Goal: Task Accomplishment & Management: Manage account settings

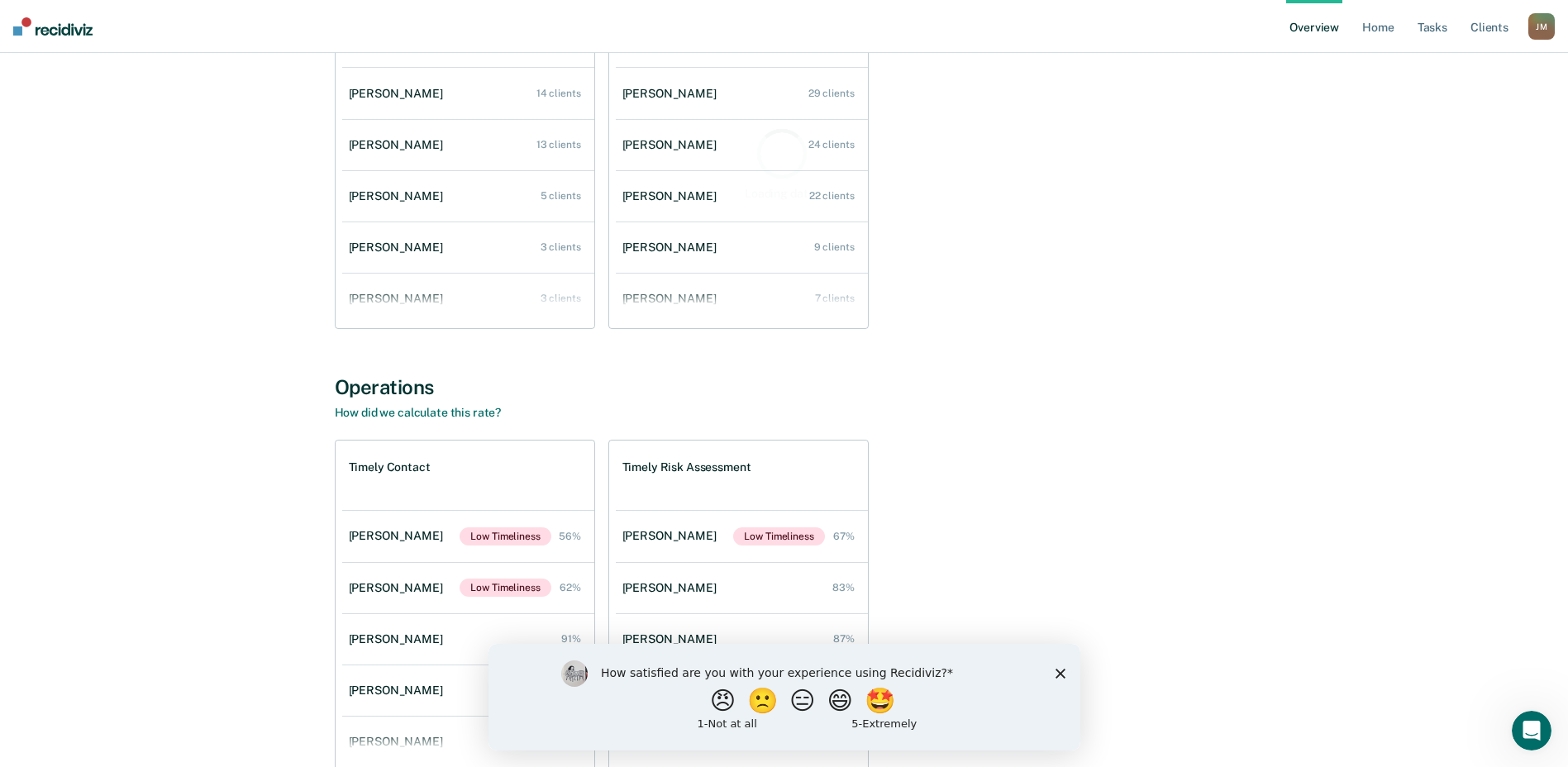
scroll to position [248, 0]
click at [890, 700] on button "🤩" at bounding box center [881, 700] width 45 height 33
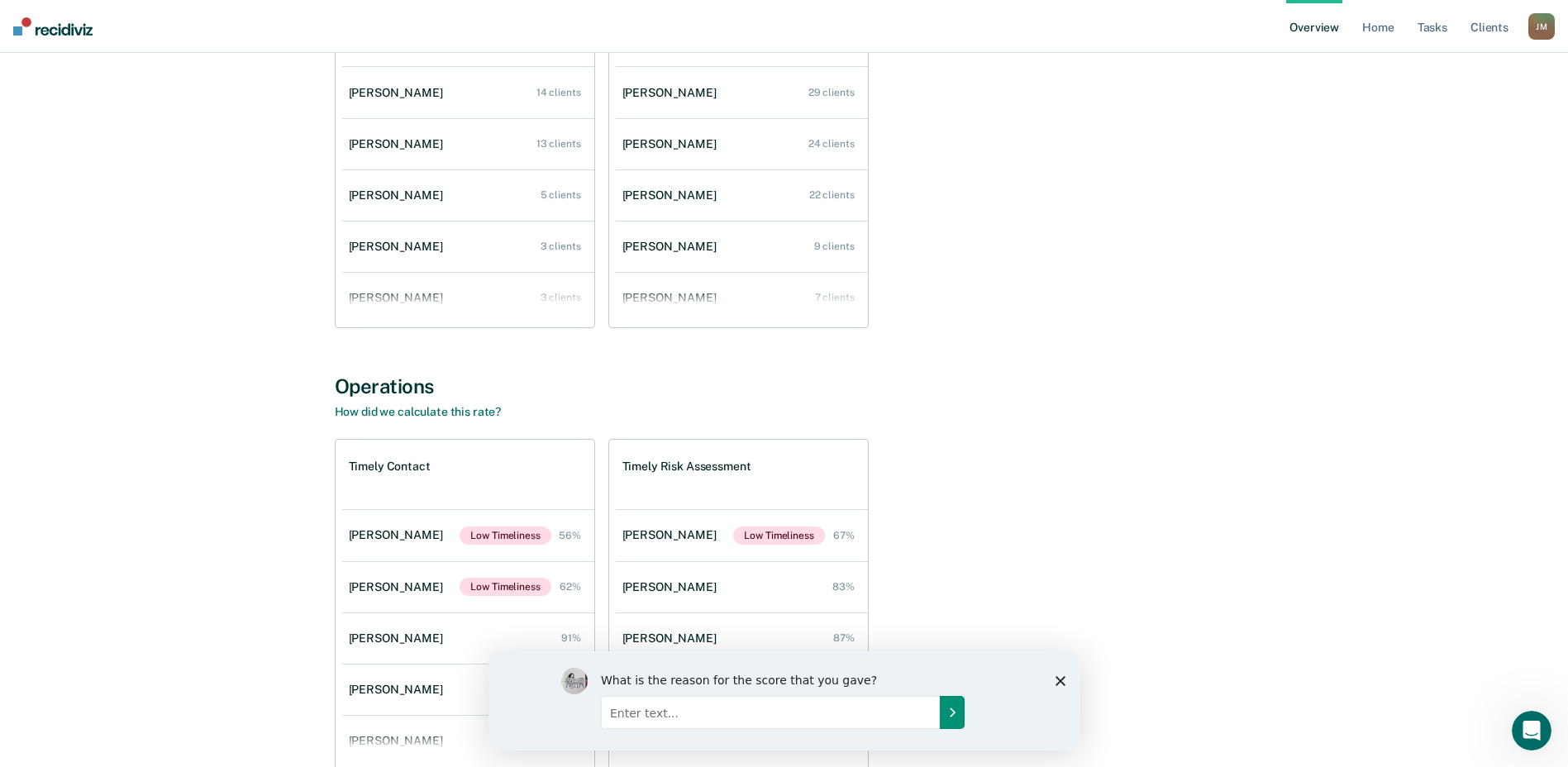
click at [957, 710] on icon "Submit your response" at bounding box center [951, 711] width 13 height 13
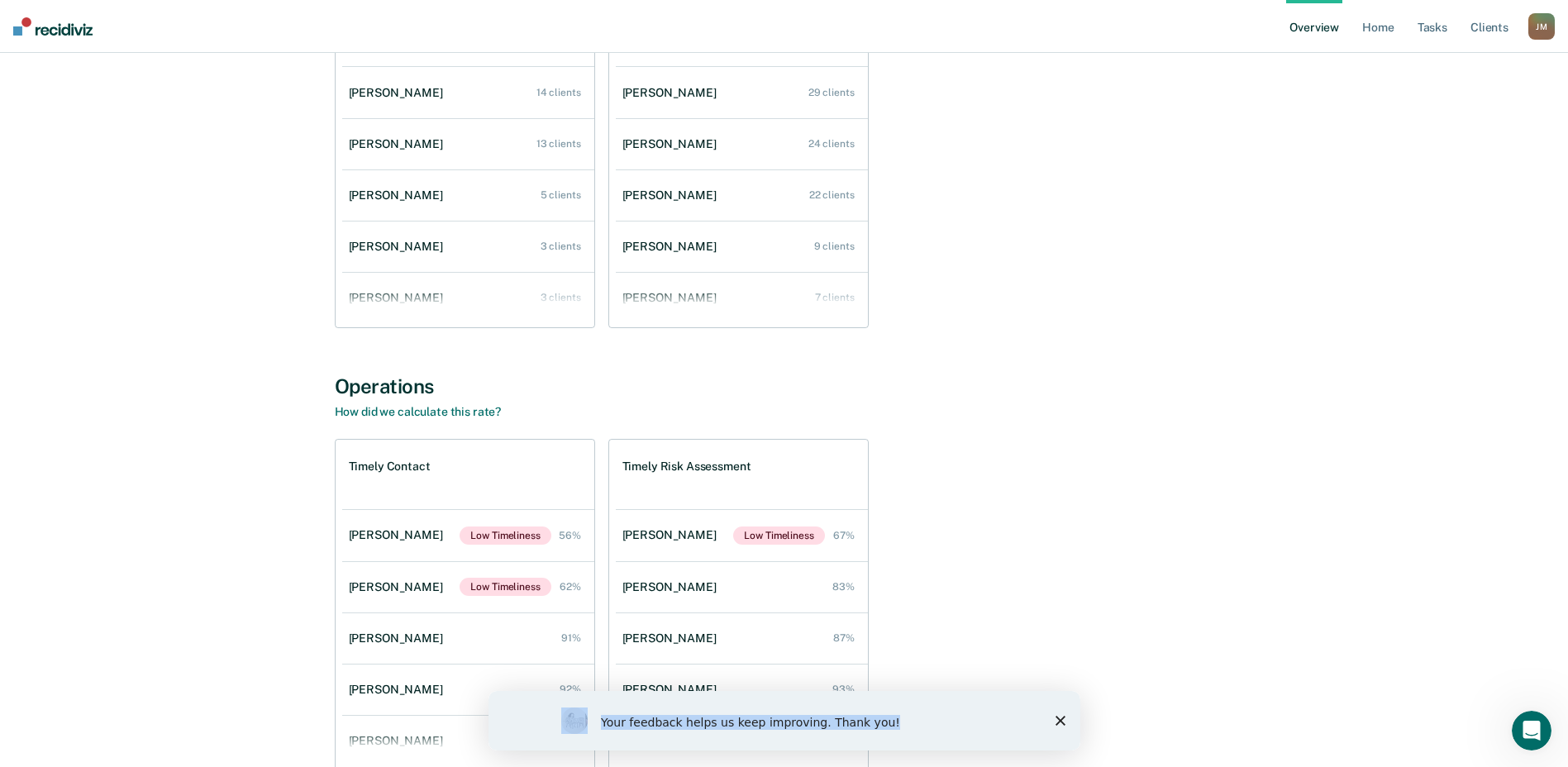
click at [1054, 716] on div "Your feedback helps us keep improving. Thank you!" at bounding box center [784, 720] width 592 height 59
drag, startPoint x: 1054, startPoint y: 716, endPoint x: 1065, endPoint y: 720, distance: 11.7
click at [1065, 720] on div "Your feedback helps us keep improving. Thank you!" at bounding box center [784, 720] width 592 height 59
click at [1066, 722] on div "Your feedback helps us keep improving. Thank you!" at bounding box center [784, 720] width 592 height 59
click at [1063, 722] on icon "Close survey" at bounding box center [1059, 720] width 10 height 10
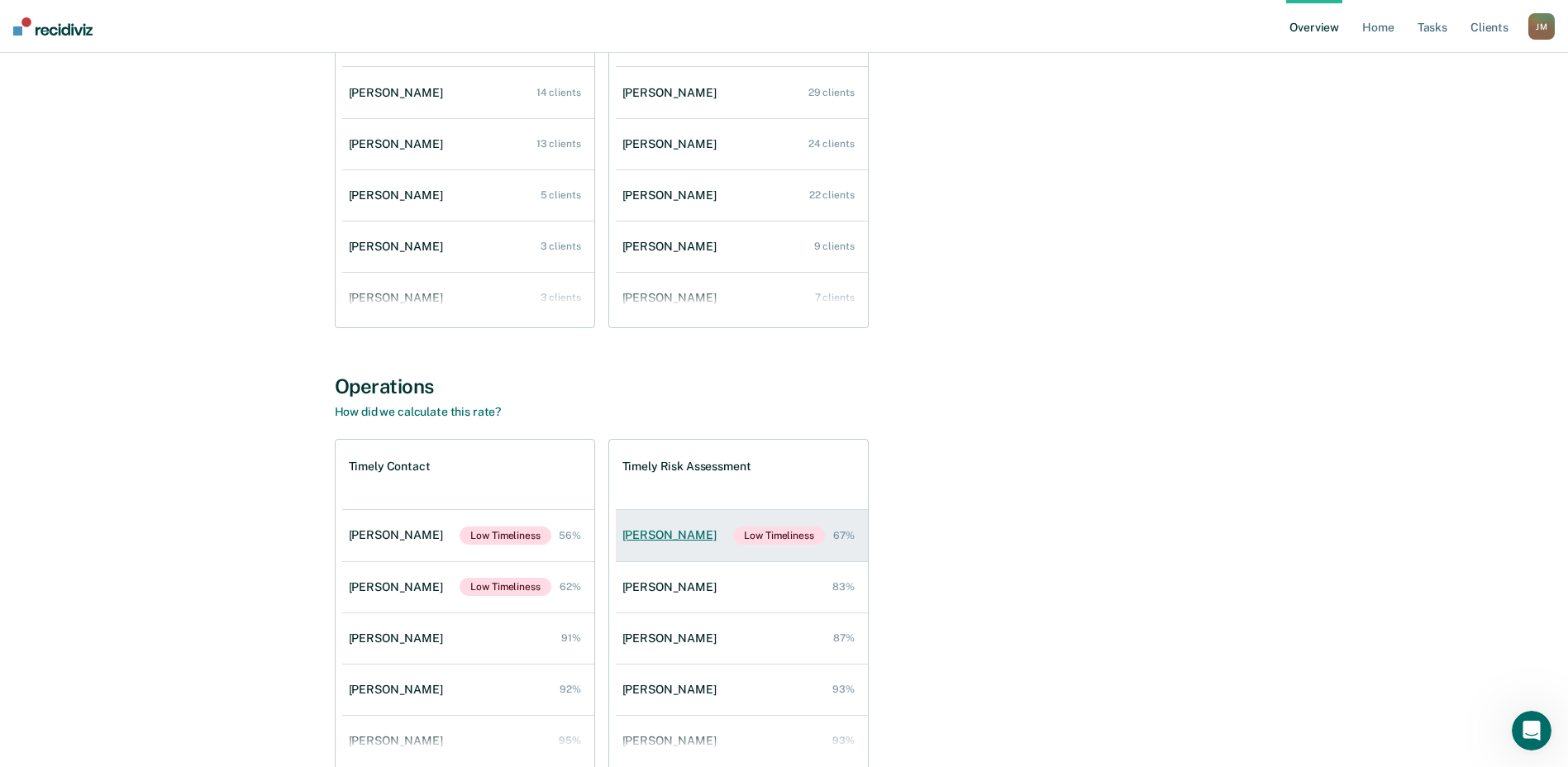
click at [681, 536] on div "[PERSON_NAME]" at bounding box center [673, 535] width 101 height 14
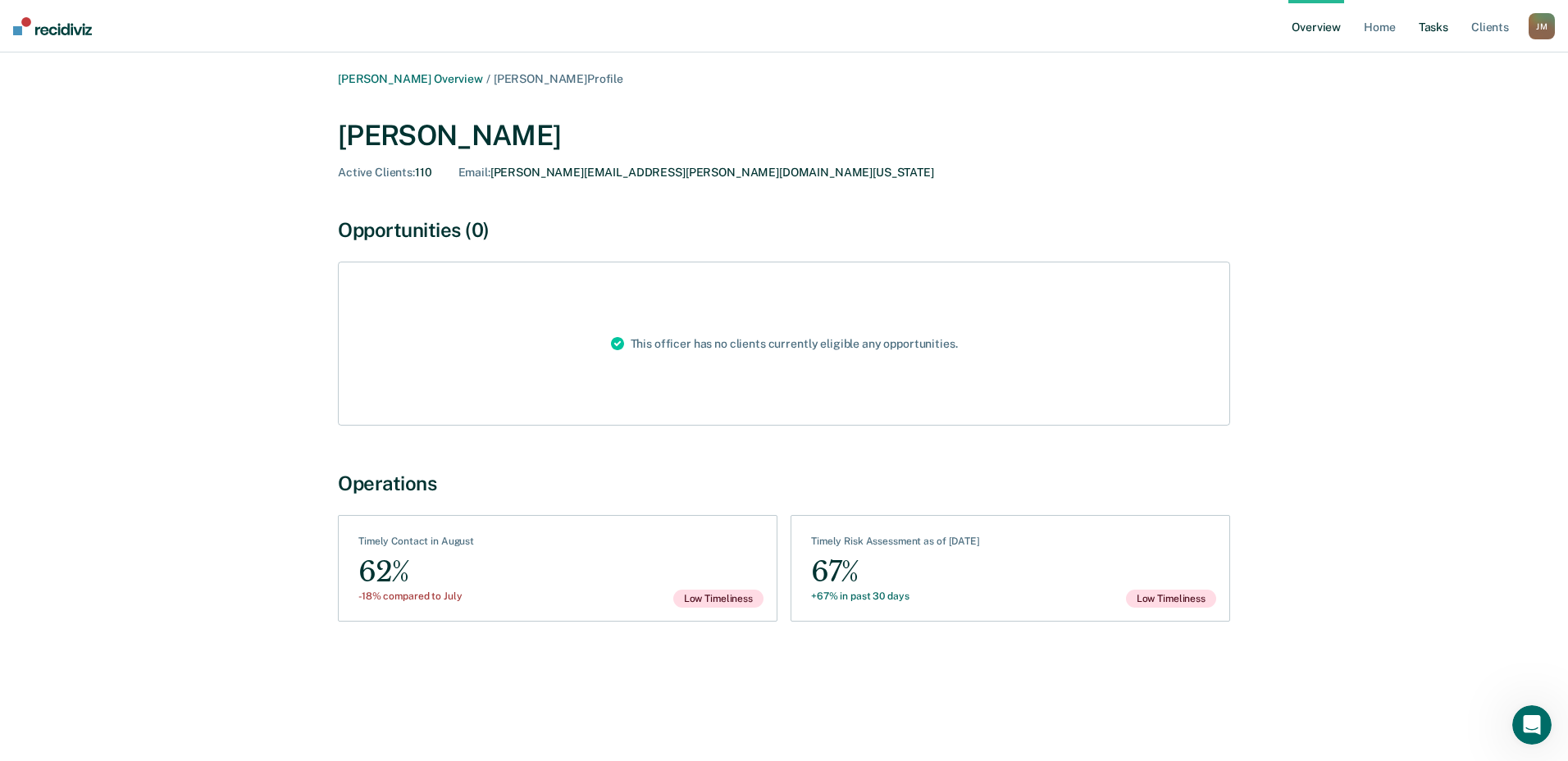
click at [1430, 29] on link "Tasks" at bounding box center [1434, 26] width 36 height 53
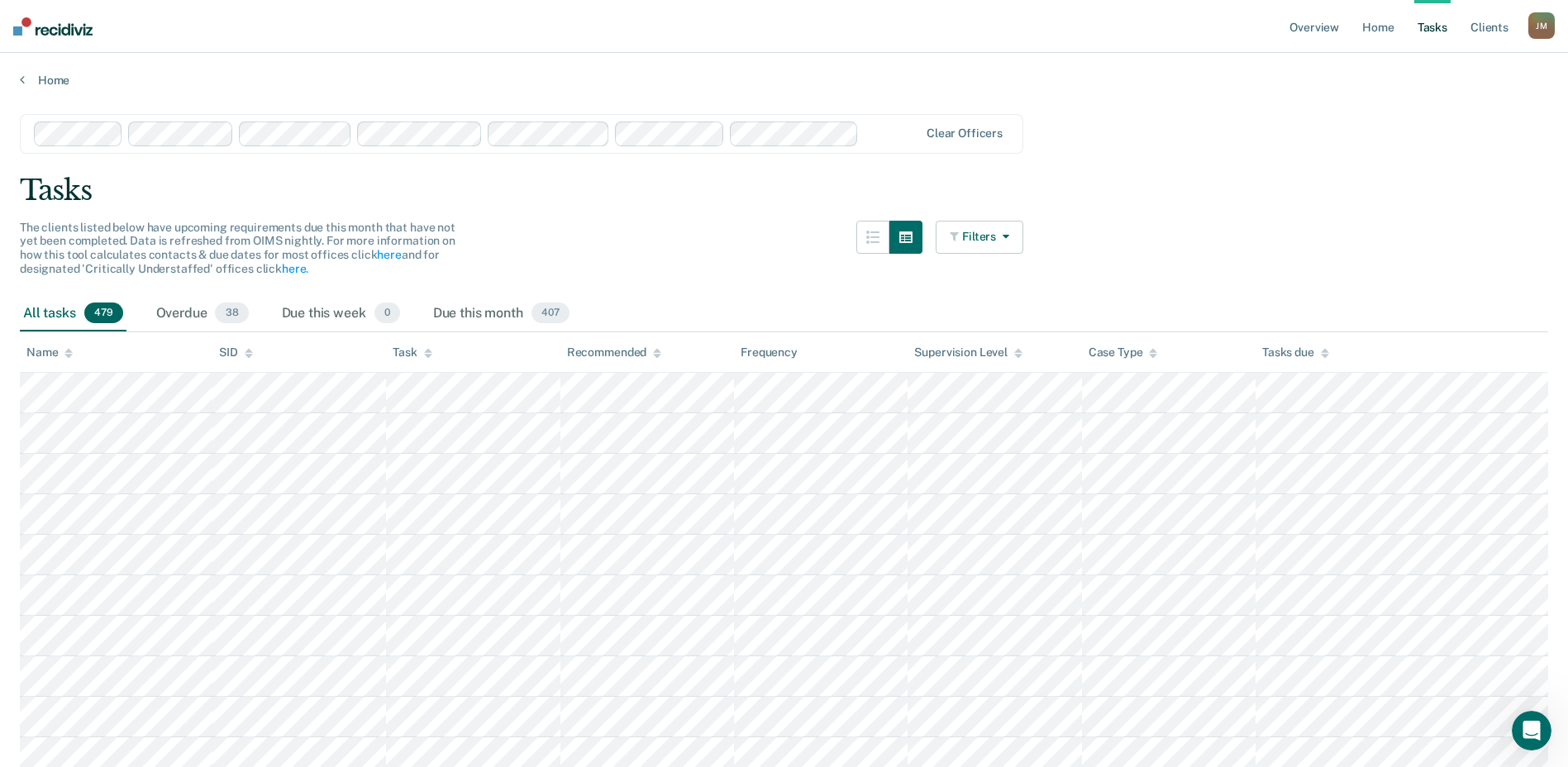
click at [1010, 233] on icon "button" at bounding box center [1002, 236] width 13 height 12
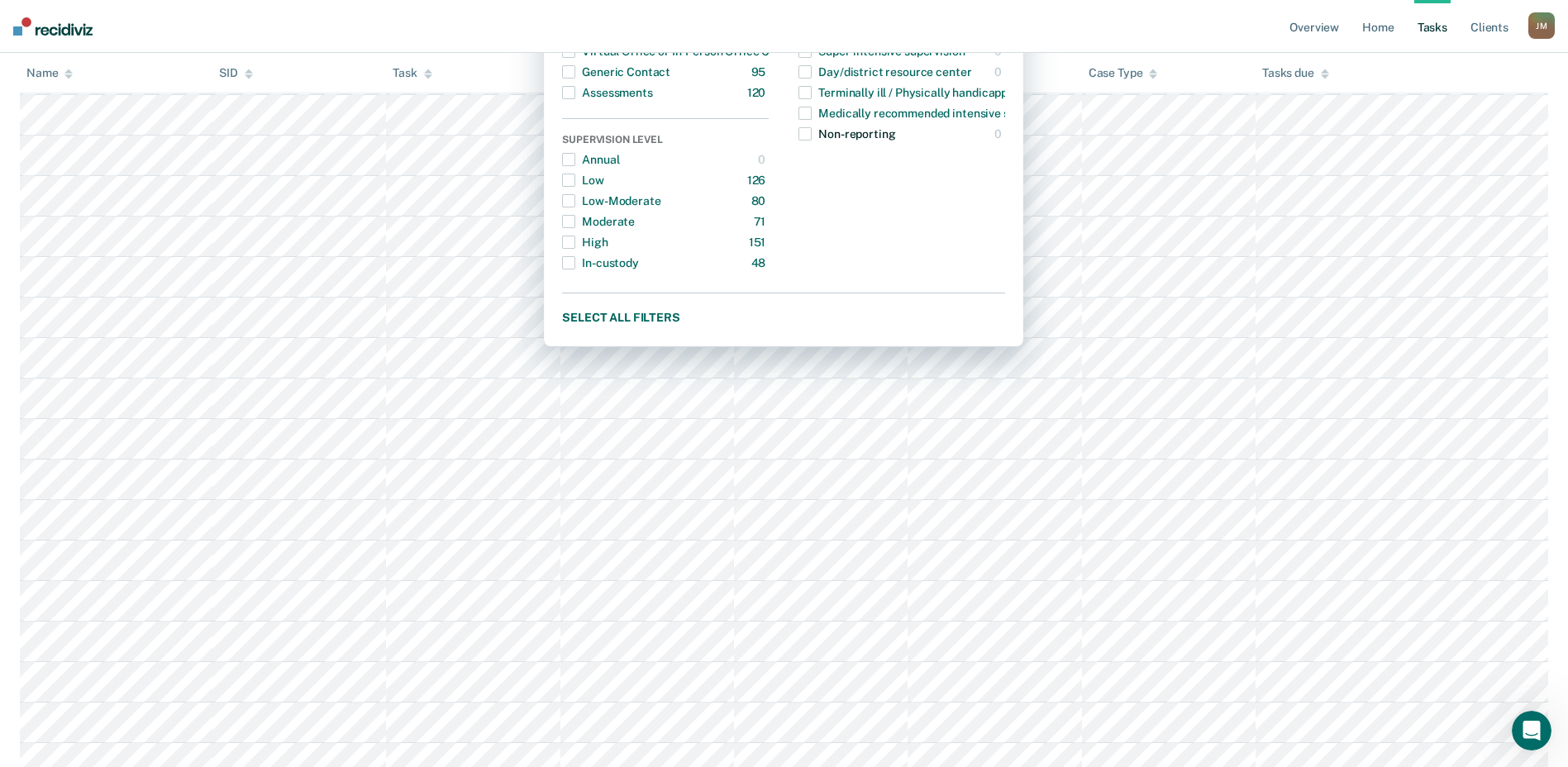
scroll to position [578, 0]
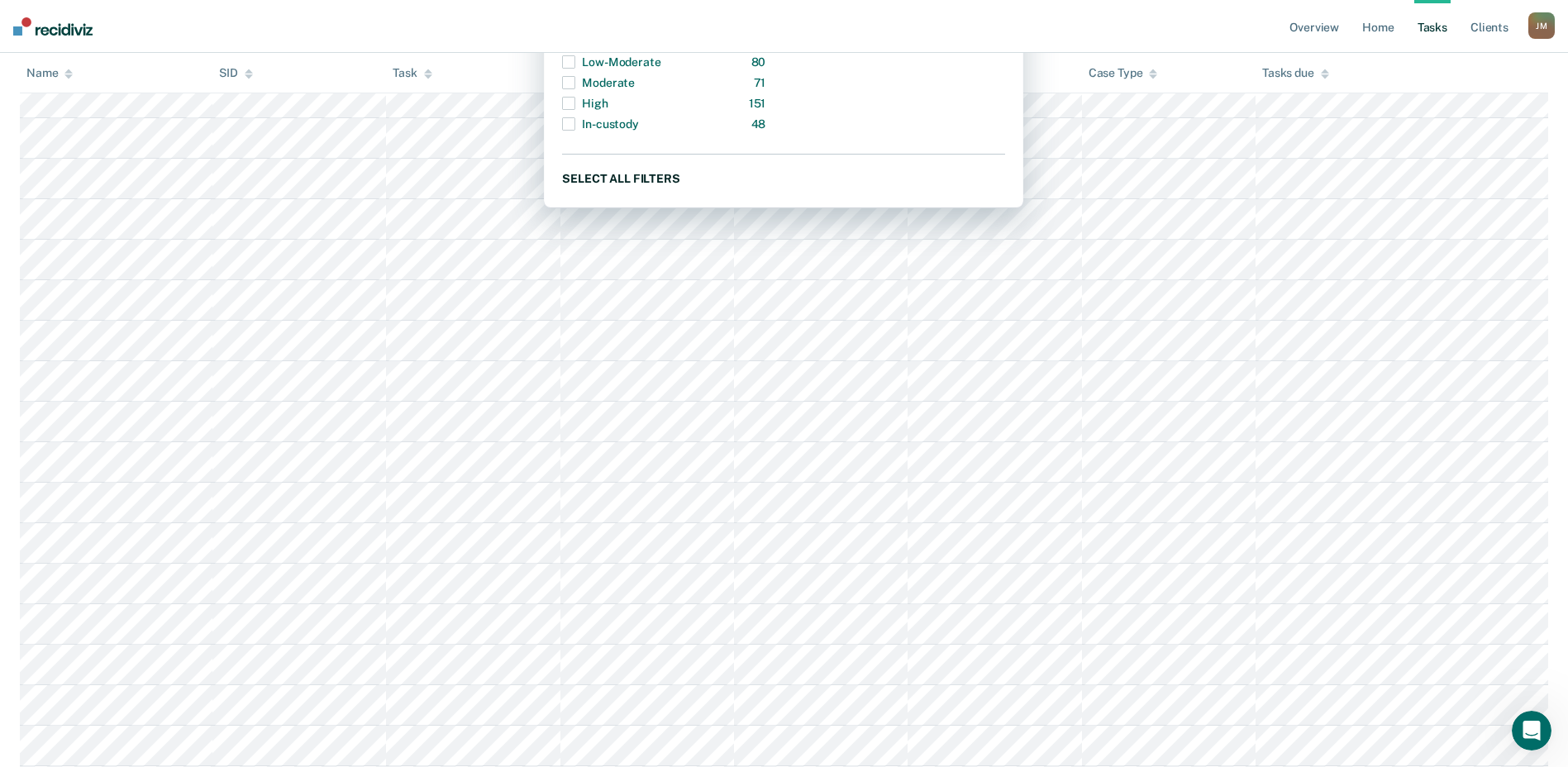
click at [611, 177] on button "Select all filters" at bounding box center [784, 178] width 443 height 21
click at [611, 177] on button "Clear all filters" at bounding box center [784, 178] width 443 height 21
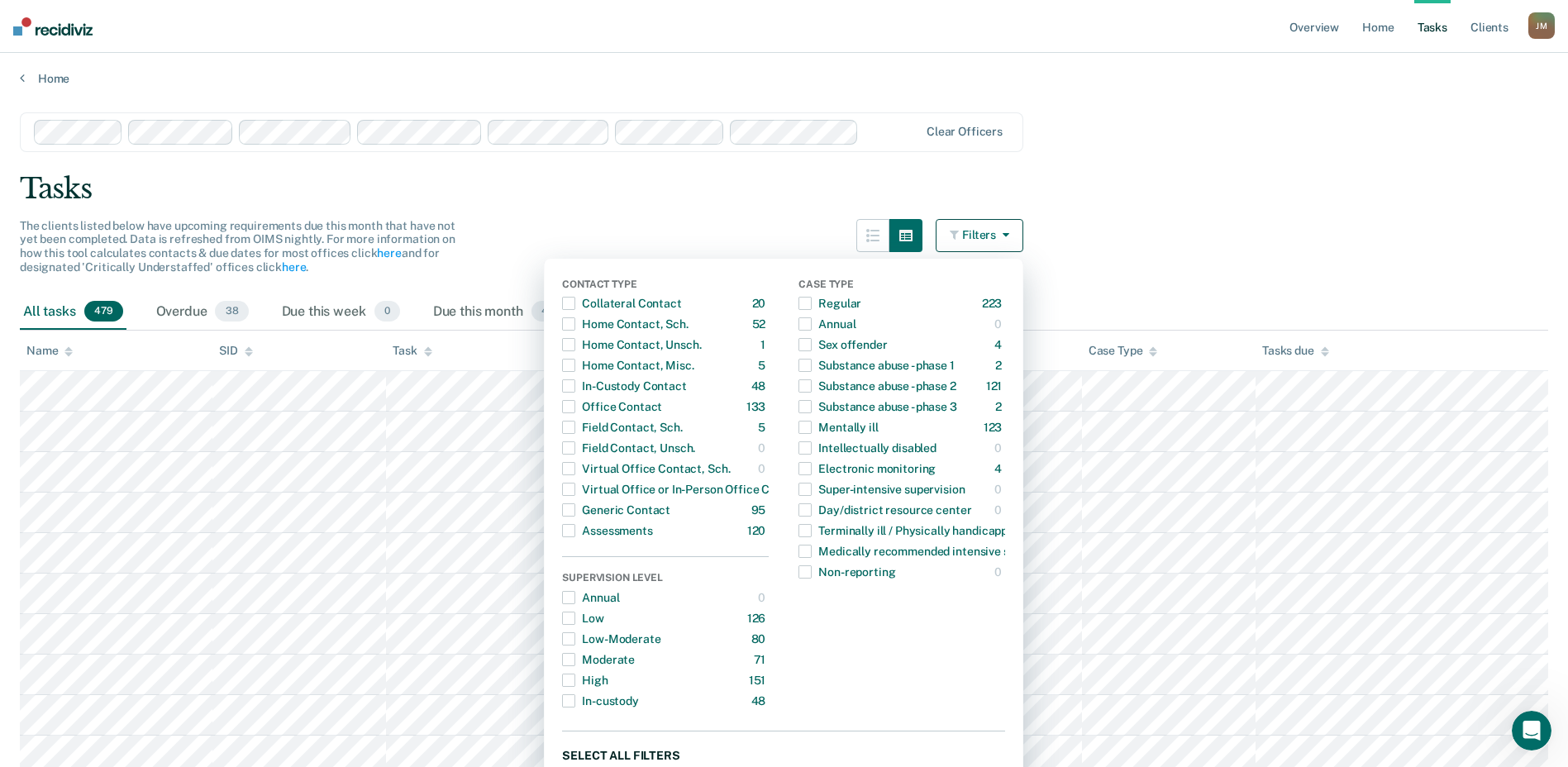
scroll to position [0, 0]
click at [40, 26] on img at bounding box center [52, 27] width 80 height 18
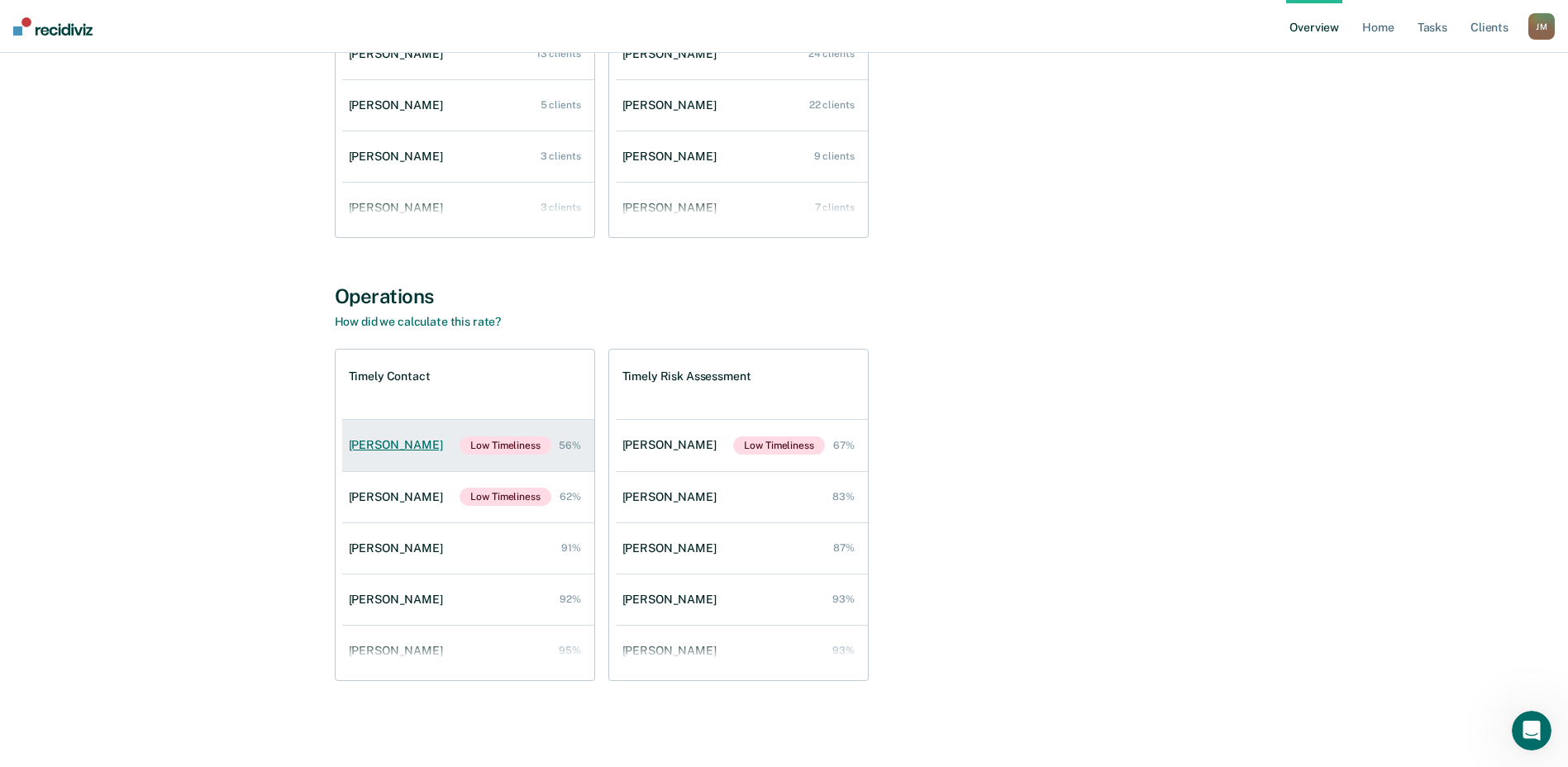
click at [368, 444] on div "[PERSON_NAME]" at bounding box center [399, 445] width 101 height 14
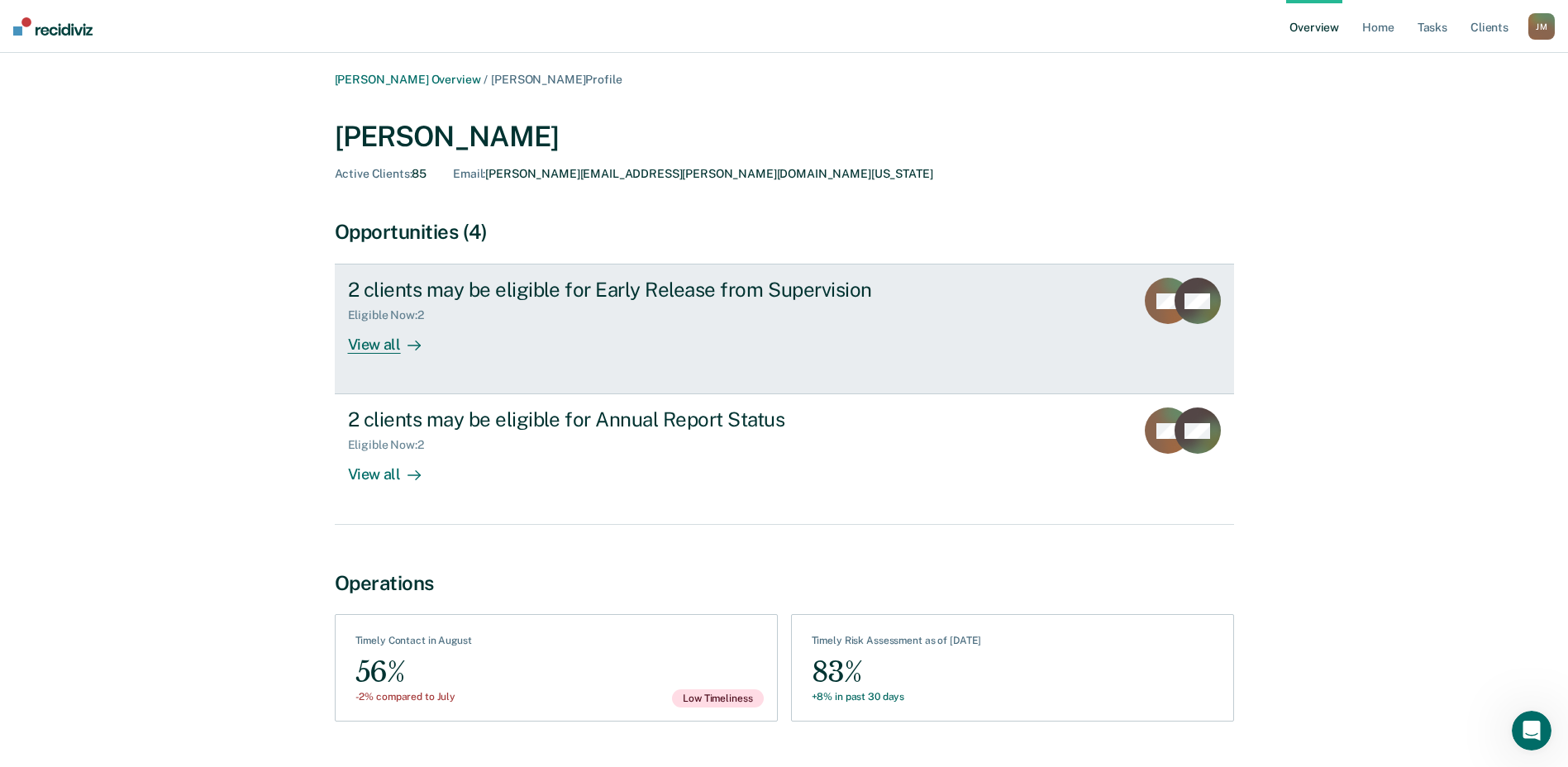
click at [362, 346] on div "View all" at bounding box center [394, 338] width 92 height 32
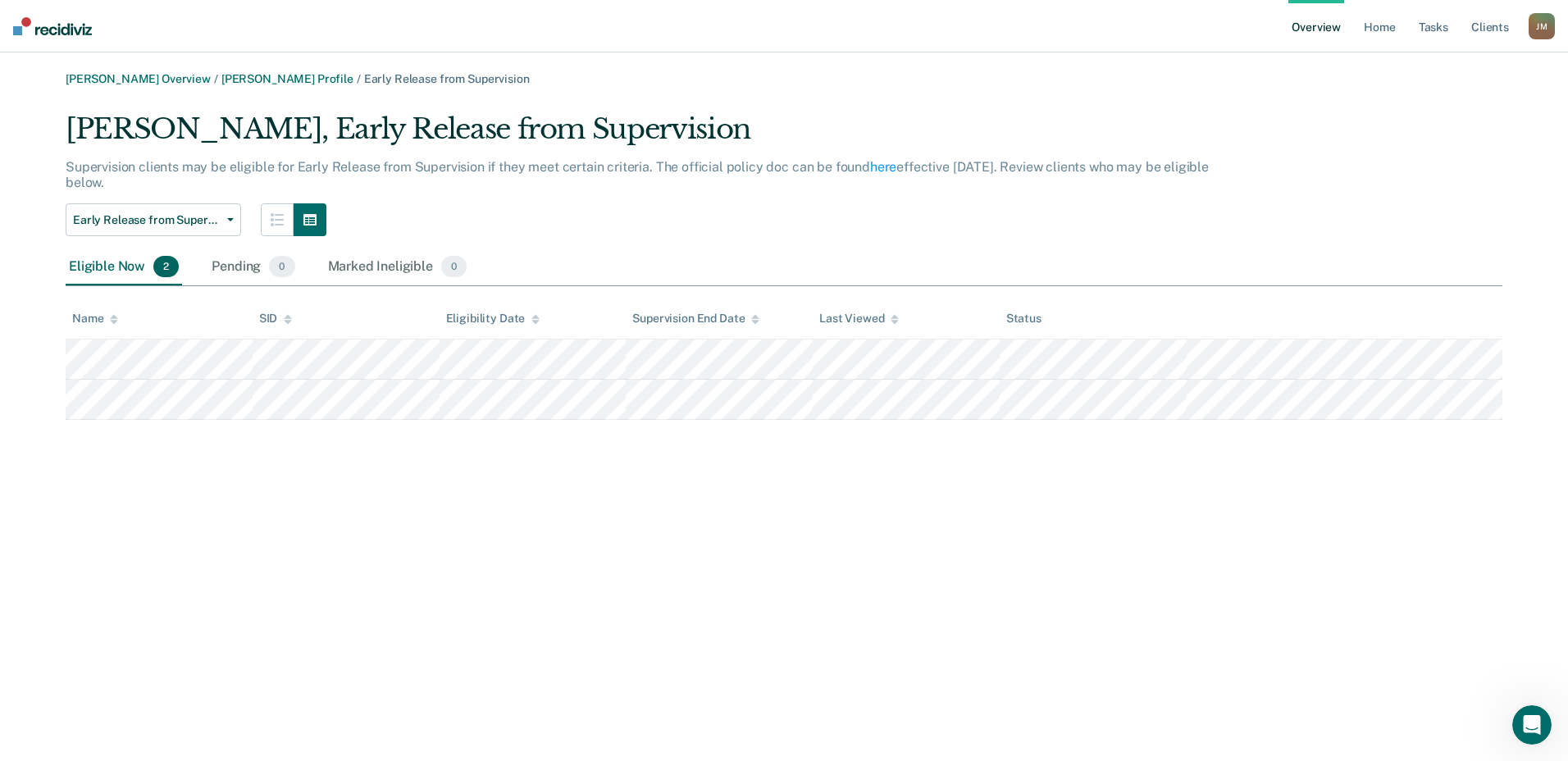
click at [1318, 30] on link "Overview" at bounding box center [1316, 26] width 55 height 53
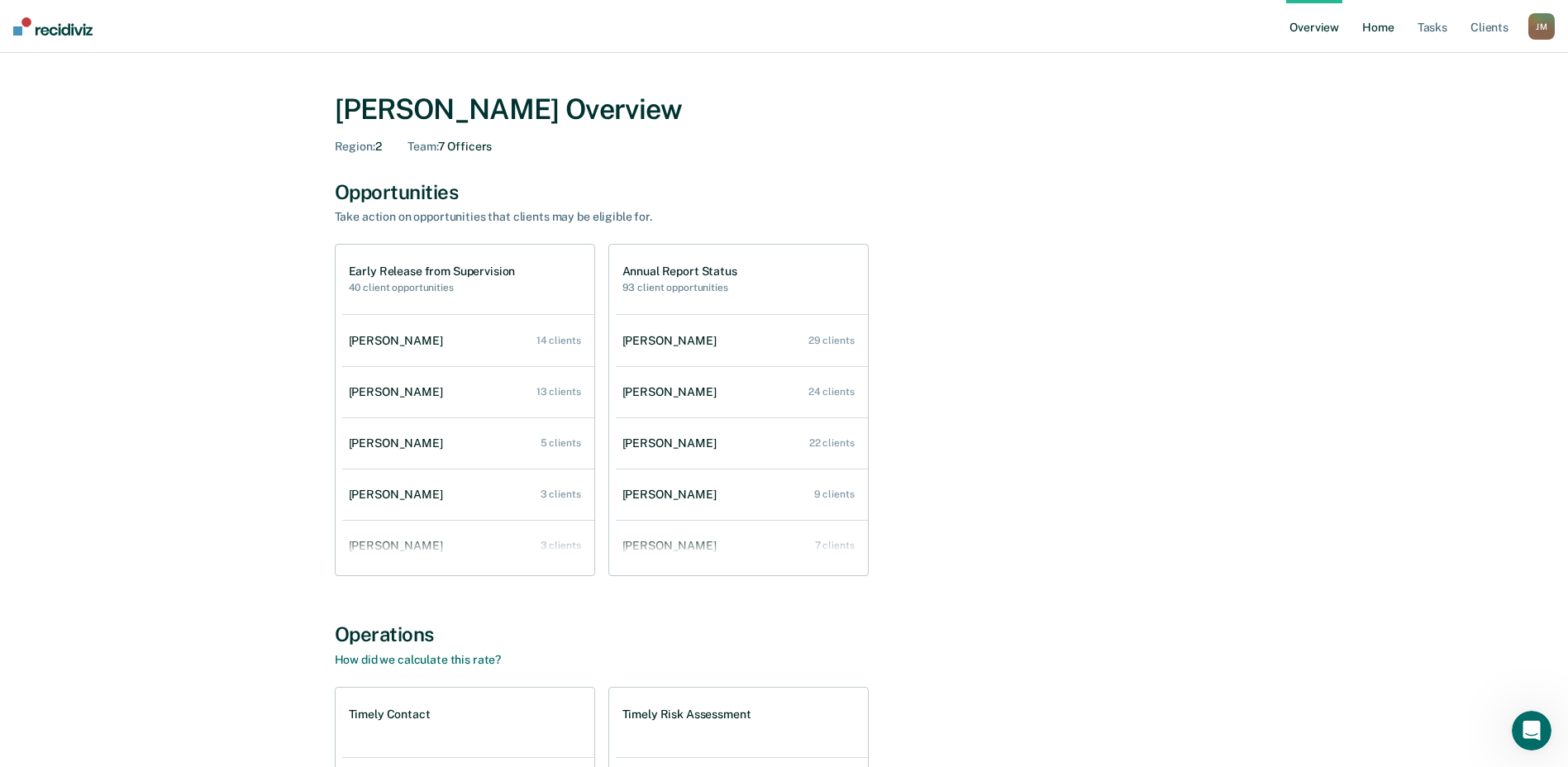
click at [1383, 26] on link "Home" at bounding box center [1379, 27] width 38 height 53
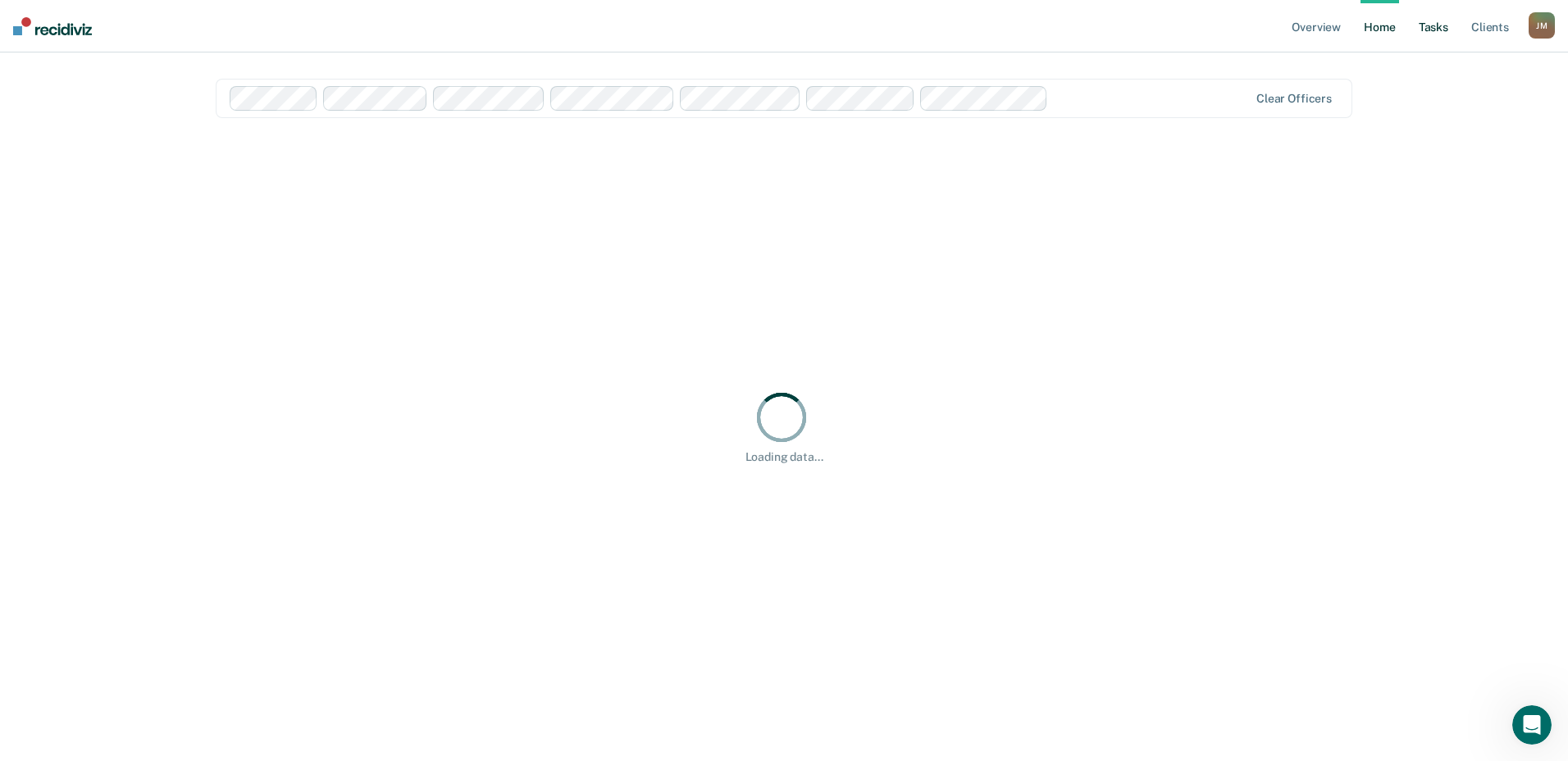
click at [1435, 30] on link "Tasks" at bounding box center [1434, 26] width 36 height 53
